Goal: Navigation & Orientation: Go to known website

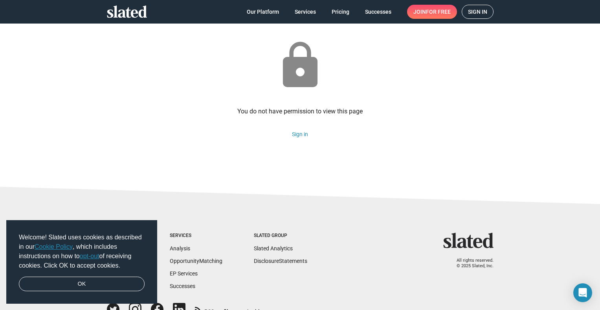
scroll to position [68, 0]
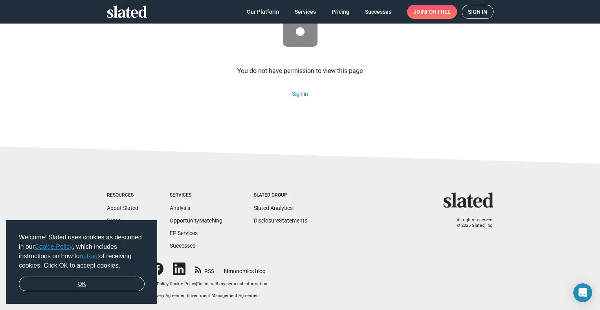
click at [91, 285] on link "OK" at bounding box center [82, 284] width 126 height 15
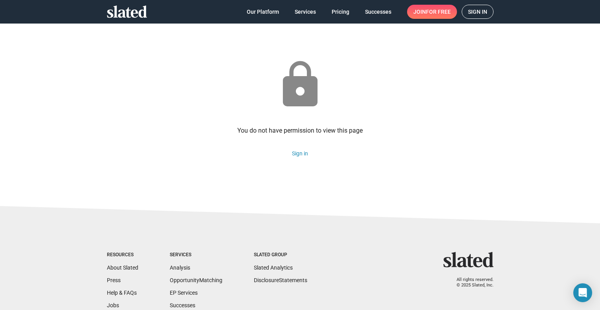
scroll to position [0, 0]
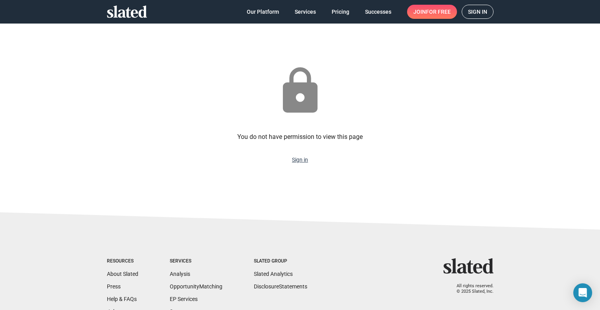
click at [295, 160] on link "Sign in" at bounding box center [300, 160] width 16 height 6
click at [296, 160] on link "Sign in" at bounding box center [300, 160] width 16 height 6
